Goal: Check status: Check status

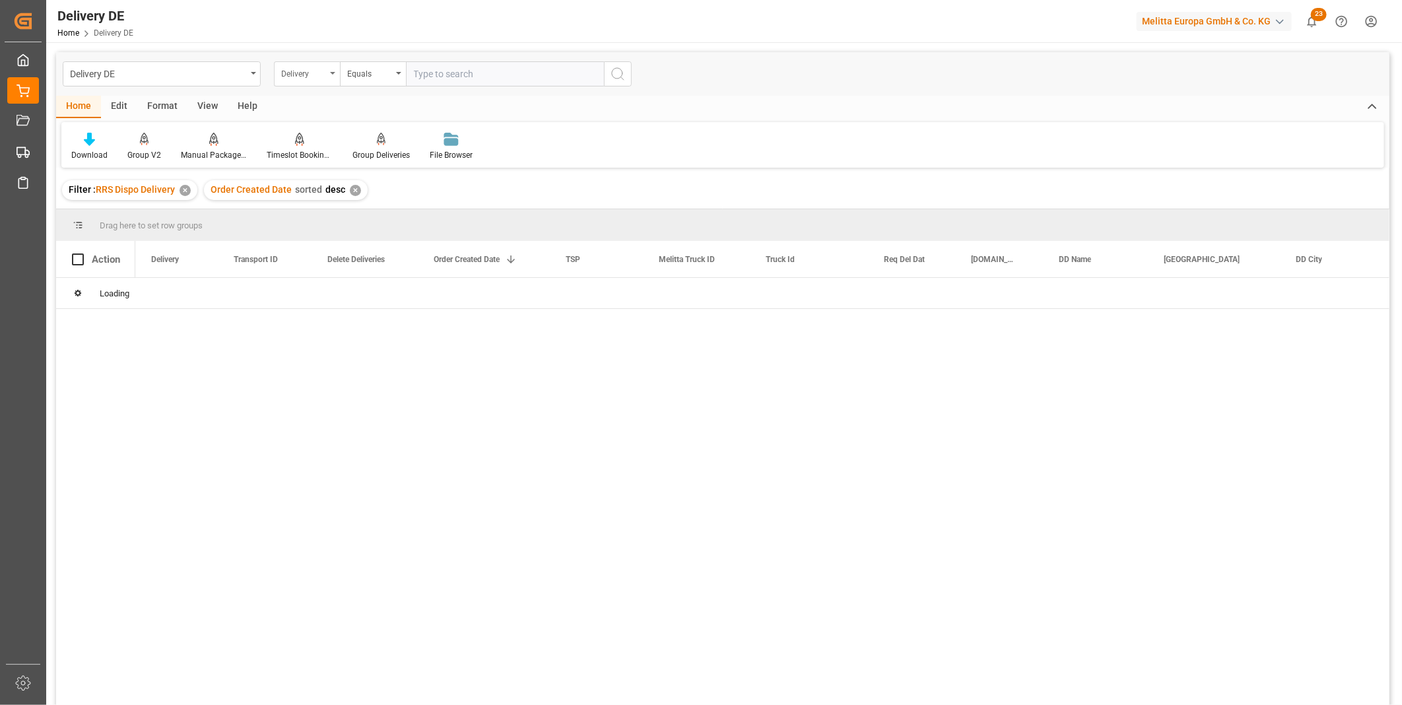
click at [329, 77] on div "Delivery" at bounding box center [307, 73] width 66 height 25
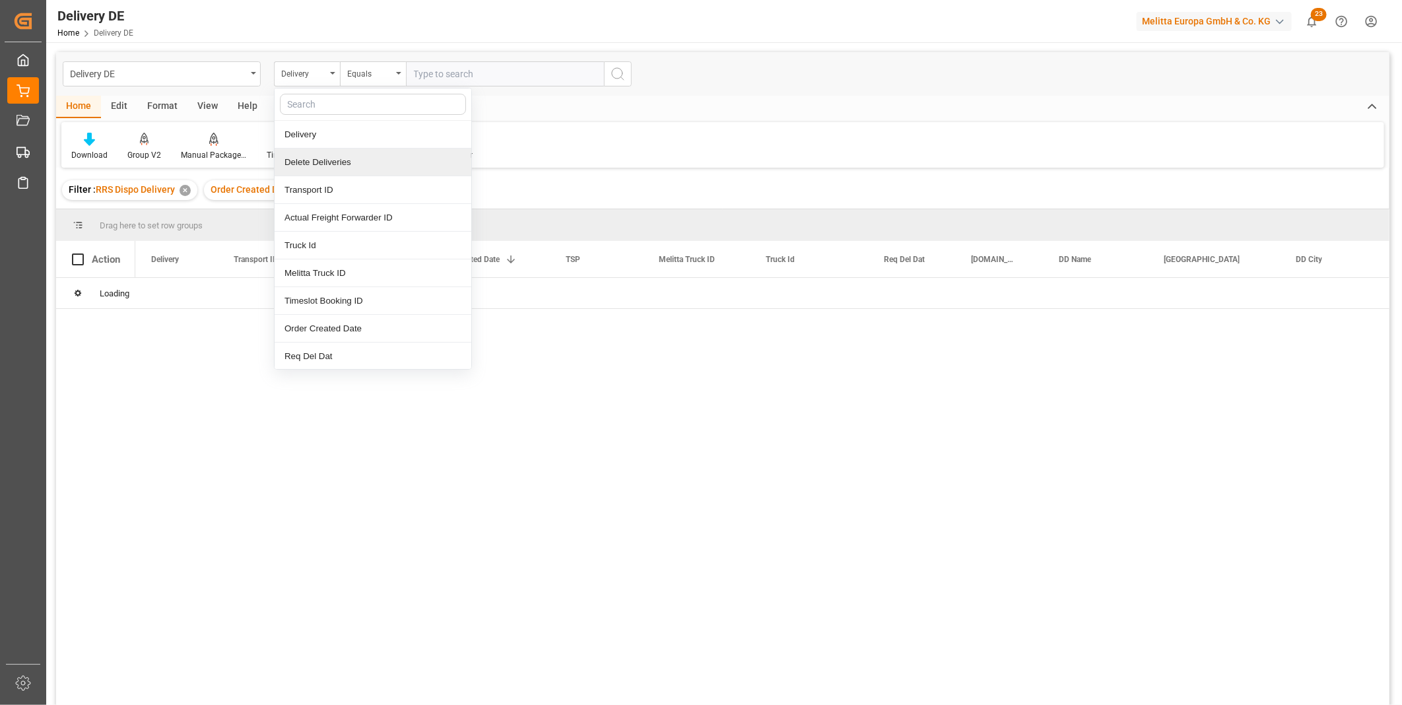
click at [312, 193] on div "Transport ID" at bounding box center [373, 190] width 197 height 28
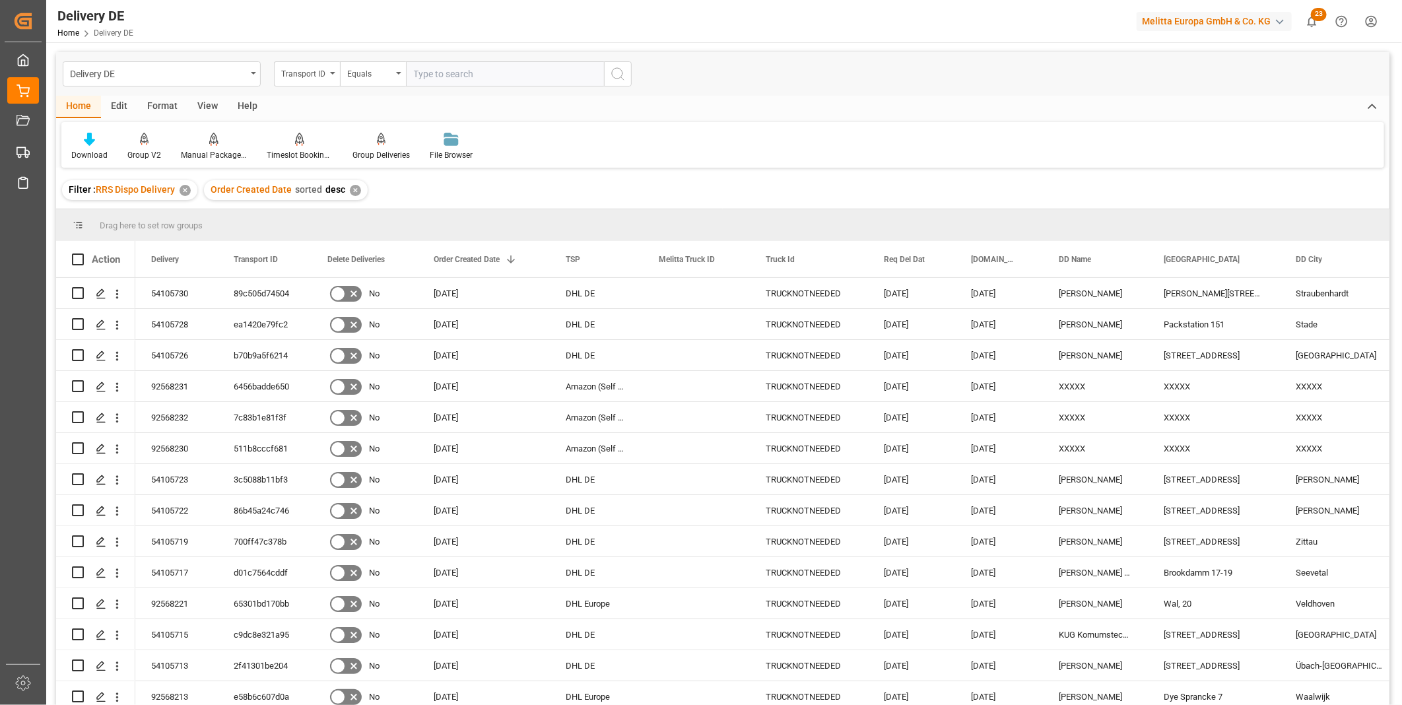
click at [432, 70] on input "text" at bounding box center [505, 73] width 198 height 25
paste input "a20e6616a588"
type input "a20e6616a588"
click at [616, 66] on icon "search button" at bounding box center [618, 74] width 16 height 16
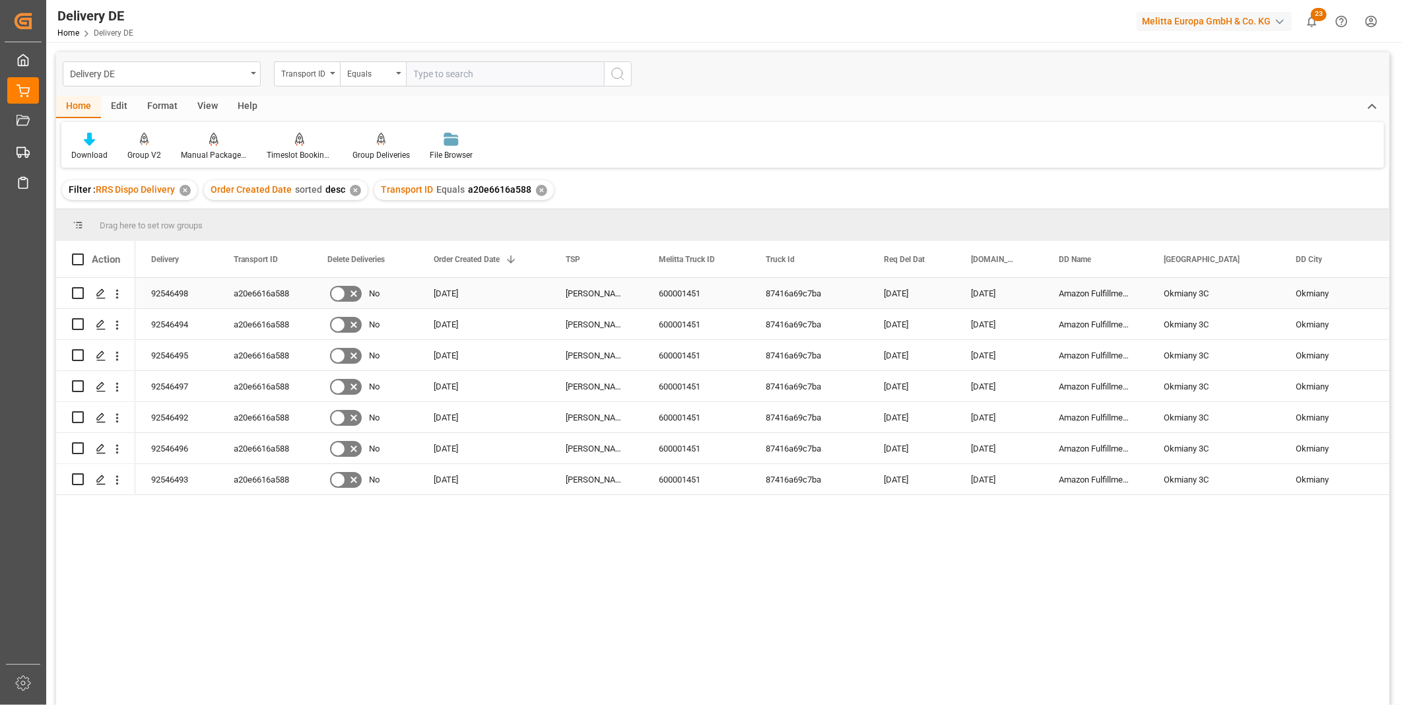
click at [693, 296] on div "600001451" at bounding box center [696, 293] width 107 height 30
